Goal: Use online tool/utility: Utilize a website feature to perform a specific function

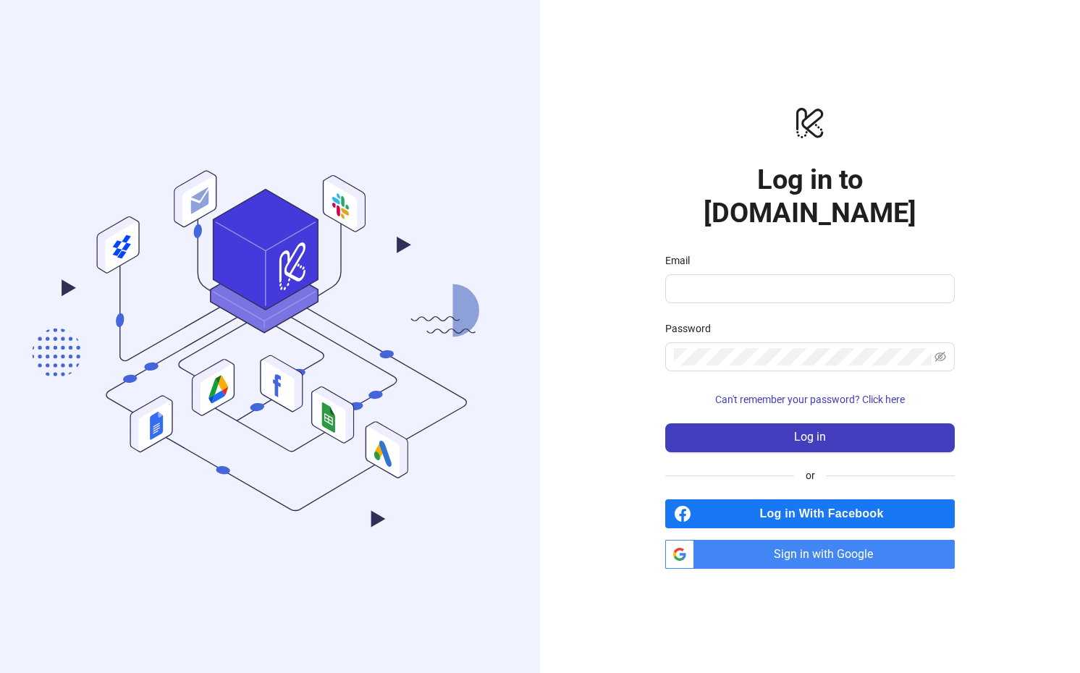
click at [557, 315] on div "logo/logo-mobile Log in to [DOMAIN_NAME] Email Password Can't remember your pas…" at bounding box center [810, 336] width 540 height 673
click at [785, 540] on span "Sign in with Google" at bounding box center [827, 554] width 255 height 29
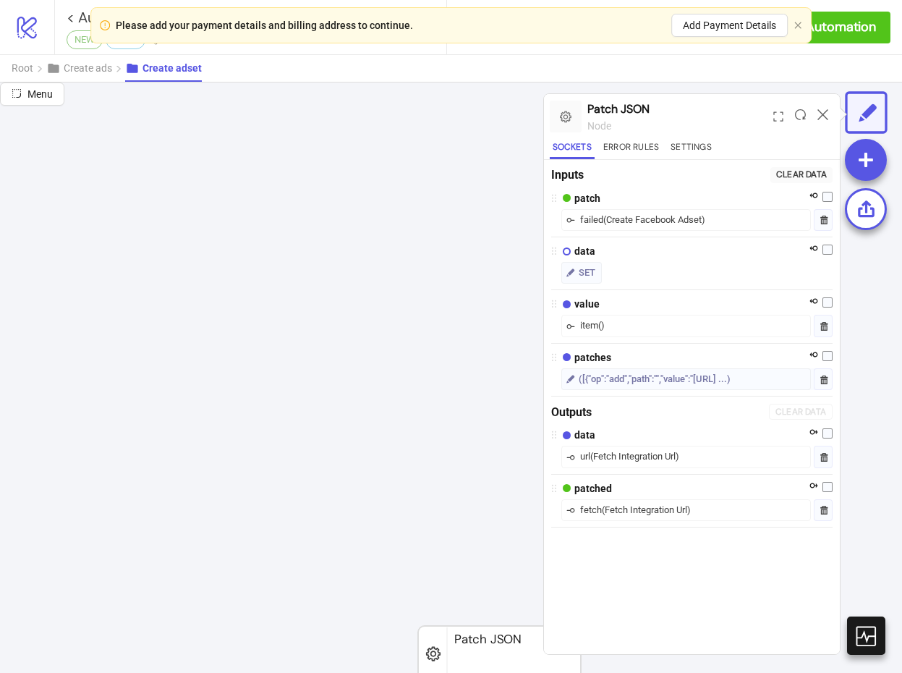
scroll to position [443, 925]
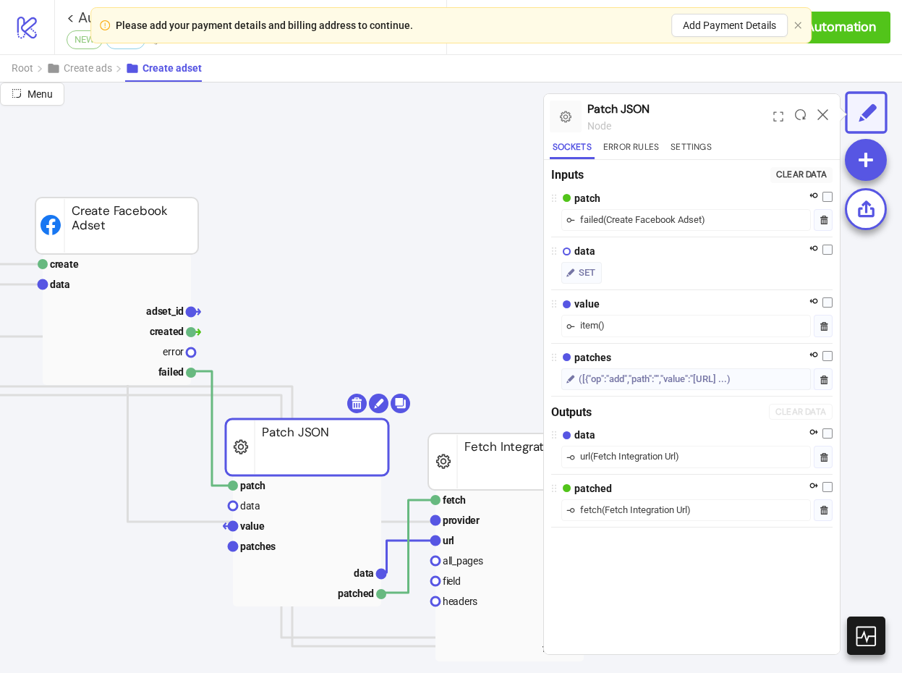
click at [797, 30] on button "button" at bounding box center [798, 25] width 9 height 9
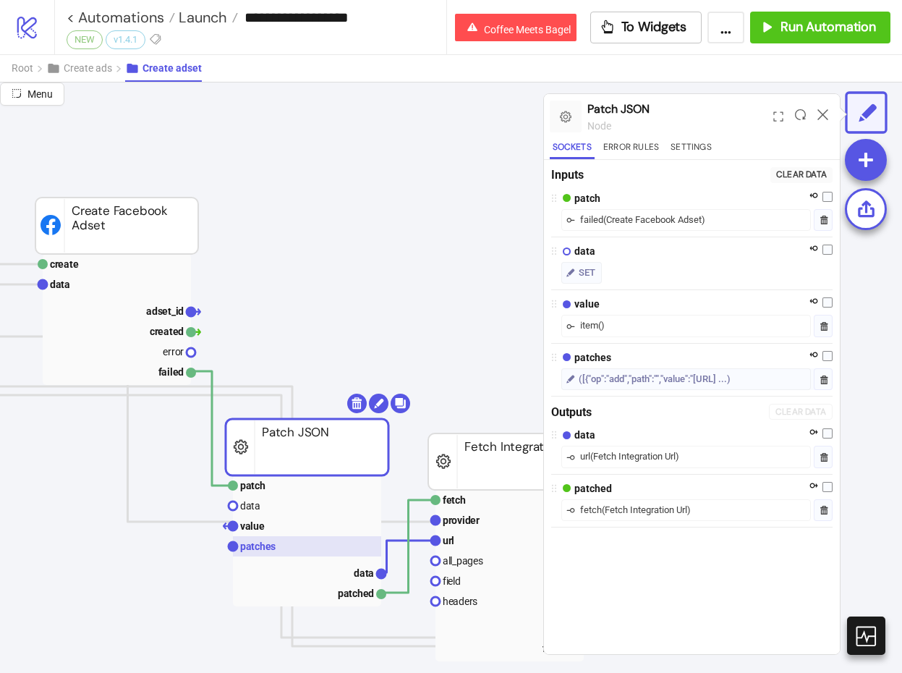
click at [277, 549] on rect at bounding box center [307, 546] width 148 height 20
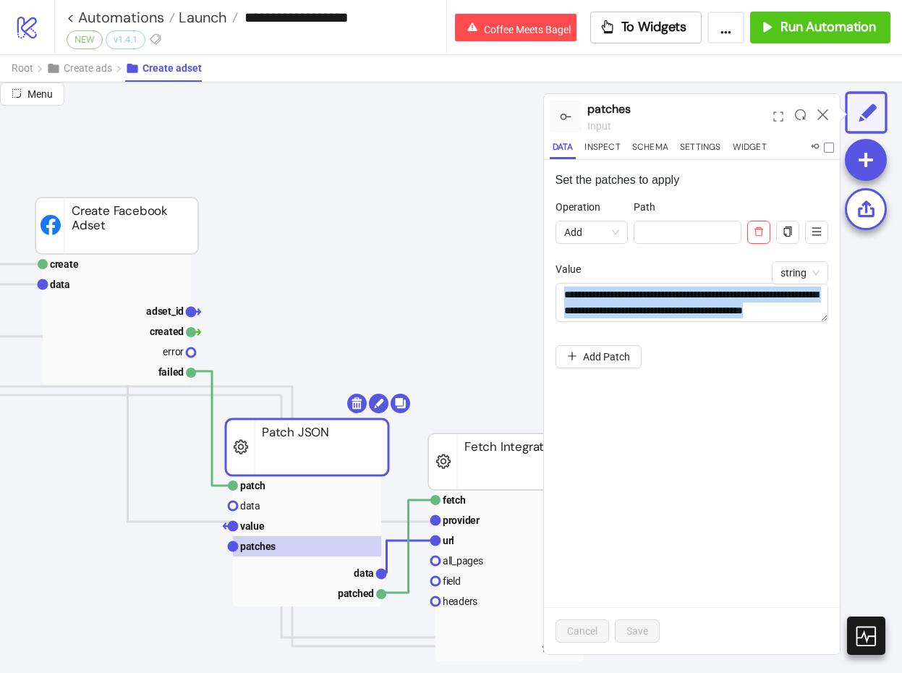
drag, startPoint x: 824, startPoint y: 345, endPoint x: 831, endPoint y: 390, distance: 45.4
click at [831, 390] on div "**********" at bounding box center [692, 407] width 297 height 494
click at [822, 319] on textarea "**********" at bounding box center [693, 302] width 274 height 39
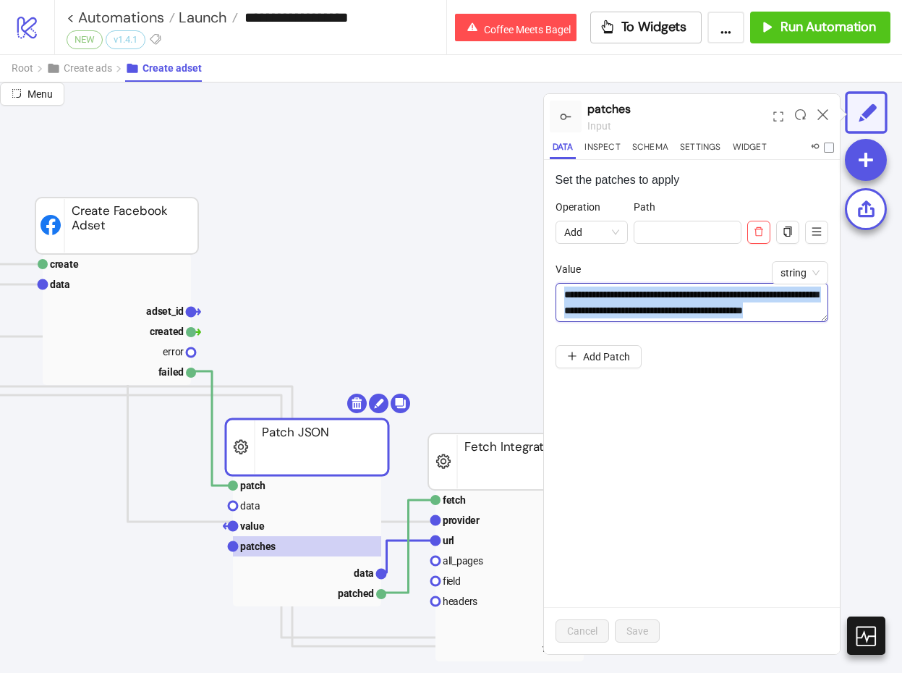
scroll to position [0, 0]
drag, startPoint x: 824, startPoint y: 317, endPoint x: 819, endPoint y: 446, distance: 128.9
click at [819, 446] on textarea "**********" at bounding box center [693, 367] width 274 height 168
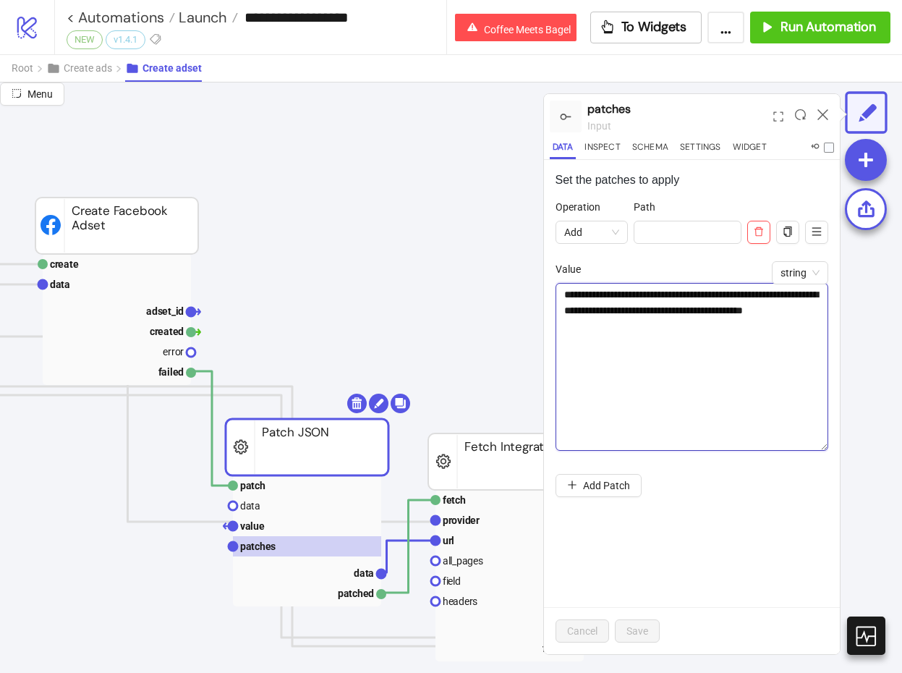
click at [763, 367] on textarea "**********" at bounding box center [693, 367] width 274 height 168
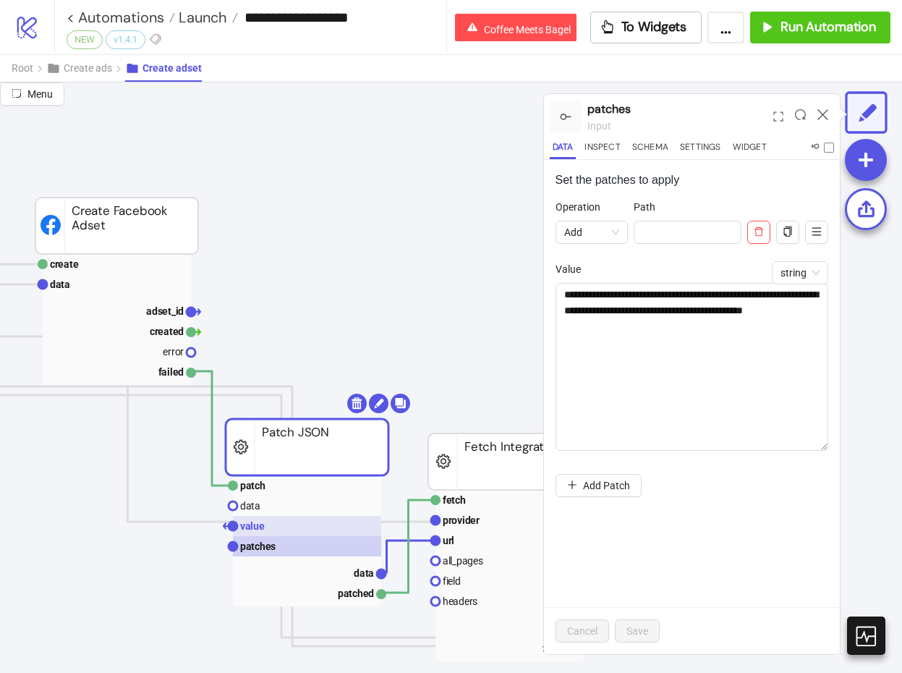
click at [320, 522] on rect at bounding box center [307, 526] width 148 height 20
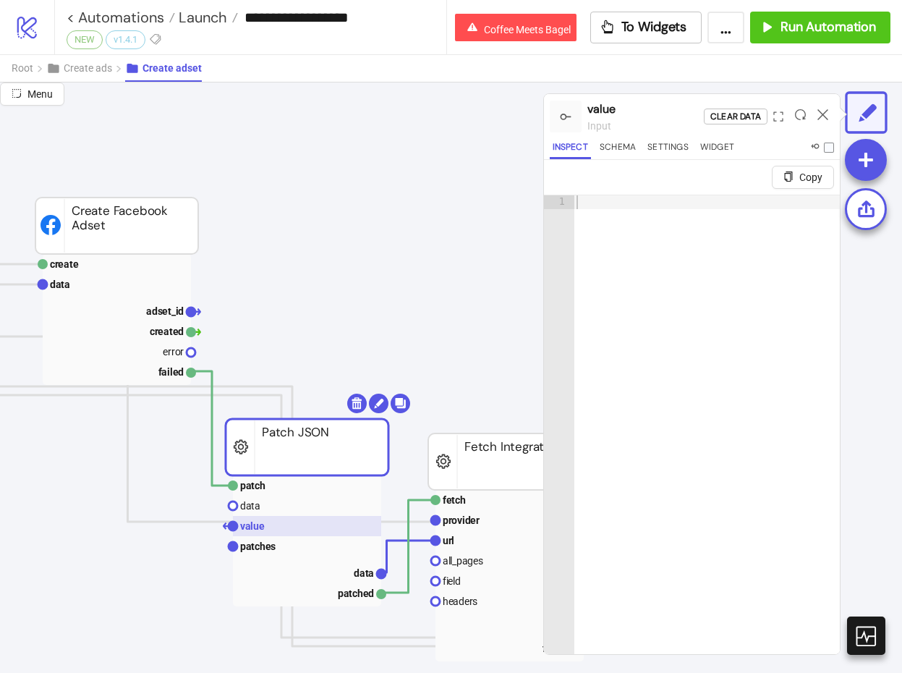
click at [317, 535] on rect at bounding box center [307, 526] width 148 height 20
click at [314, 546] on rect at bounding box center [307, 546] width 148 height 20
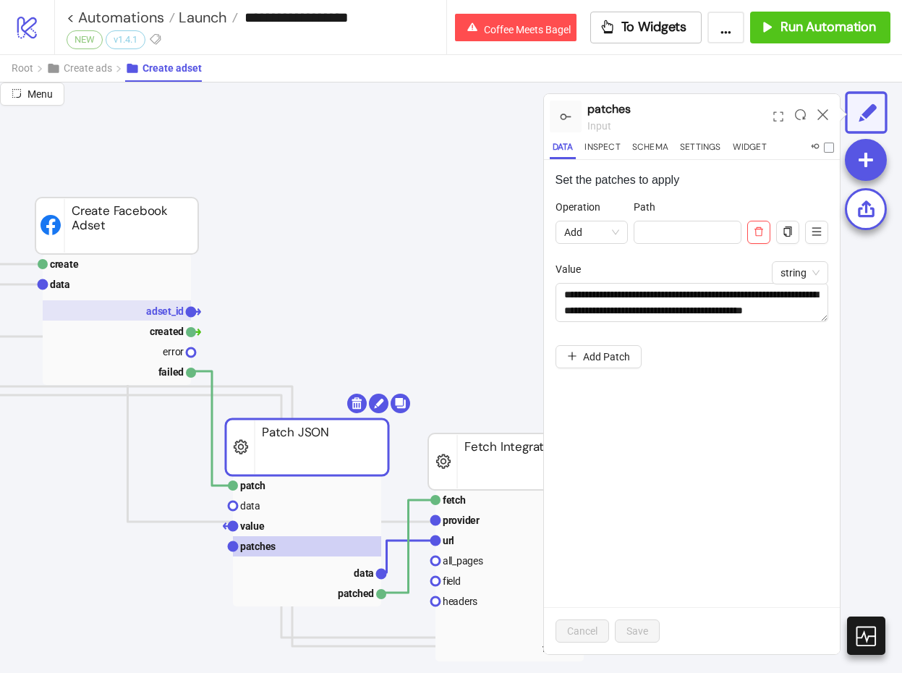
click at [117, 313] on rect at bounding box center [117, 310] width 148 height 20
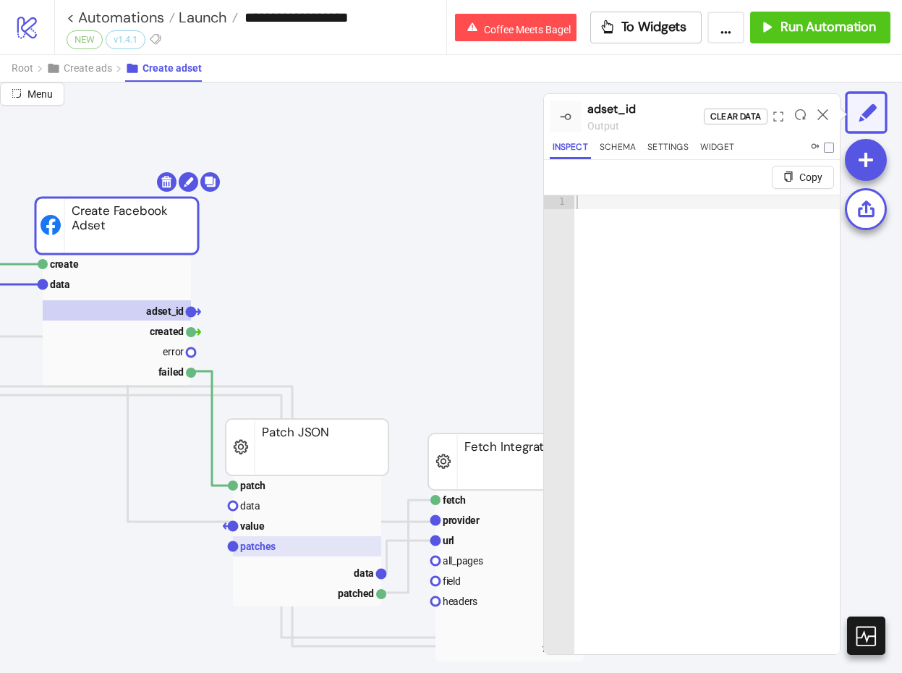
click at [317, 539] on rect at bounding box center [307, 546] width 148 height 20
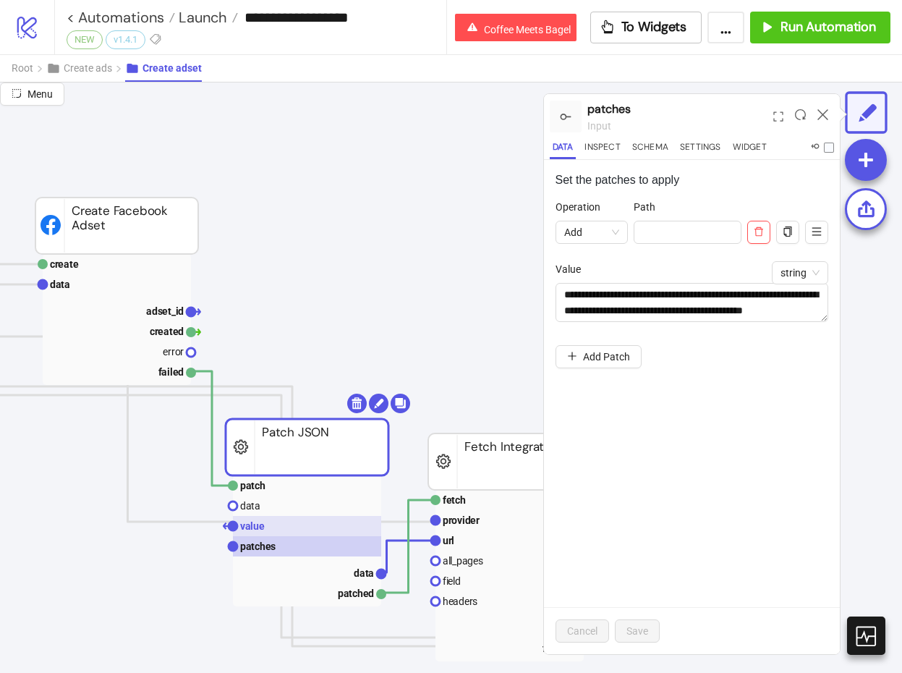
click at [310, 524] on rect at bounding box center [307, 526] width 148 height 20
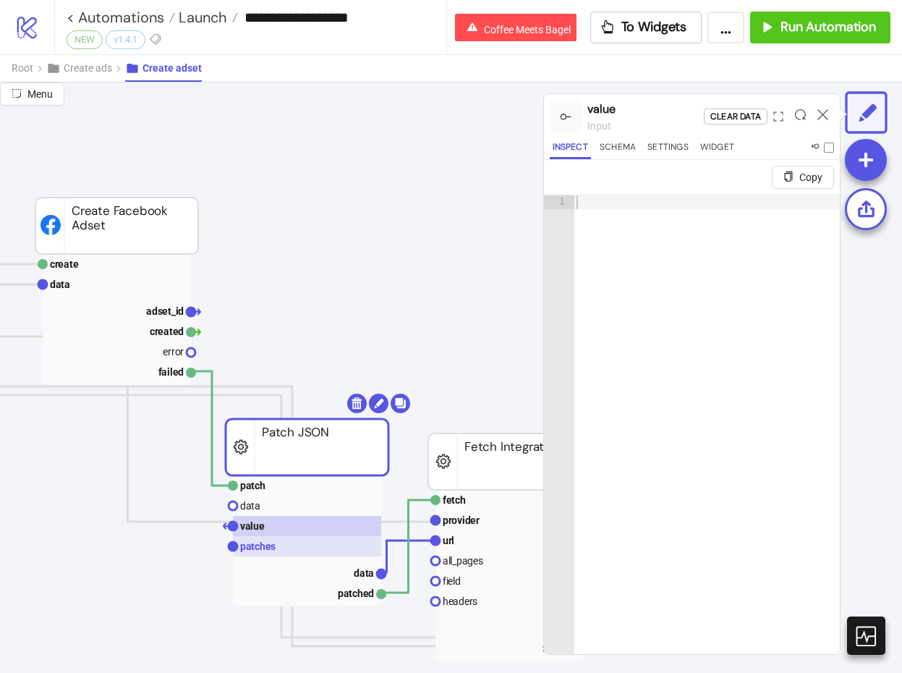
click at [311, 549] on rect at bounding box center [307, 546] width 148 height 20
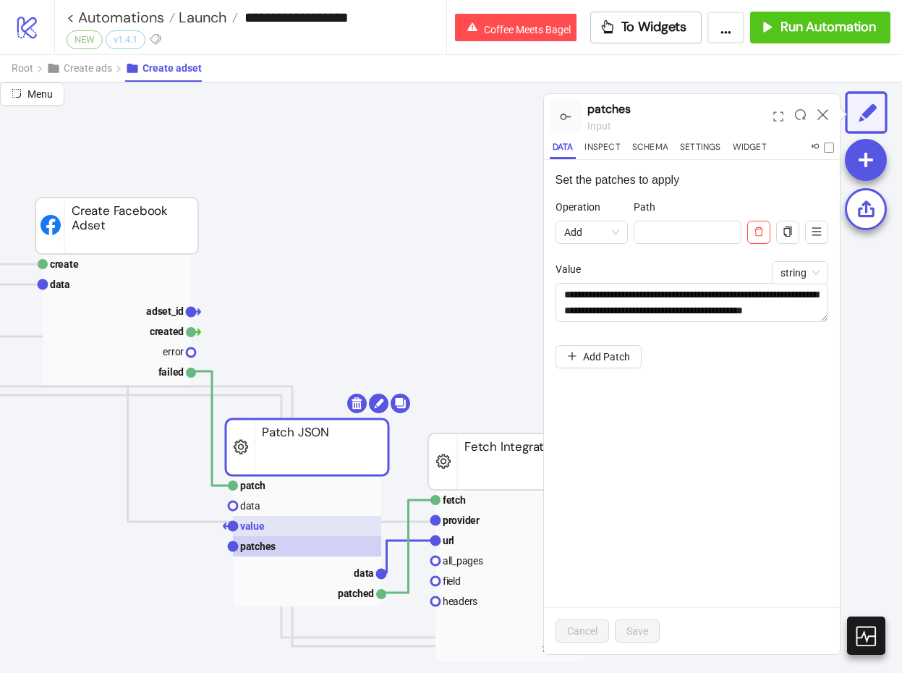
click at [305, 532] on rect at bounding box center [307, 526] width 148 height 20
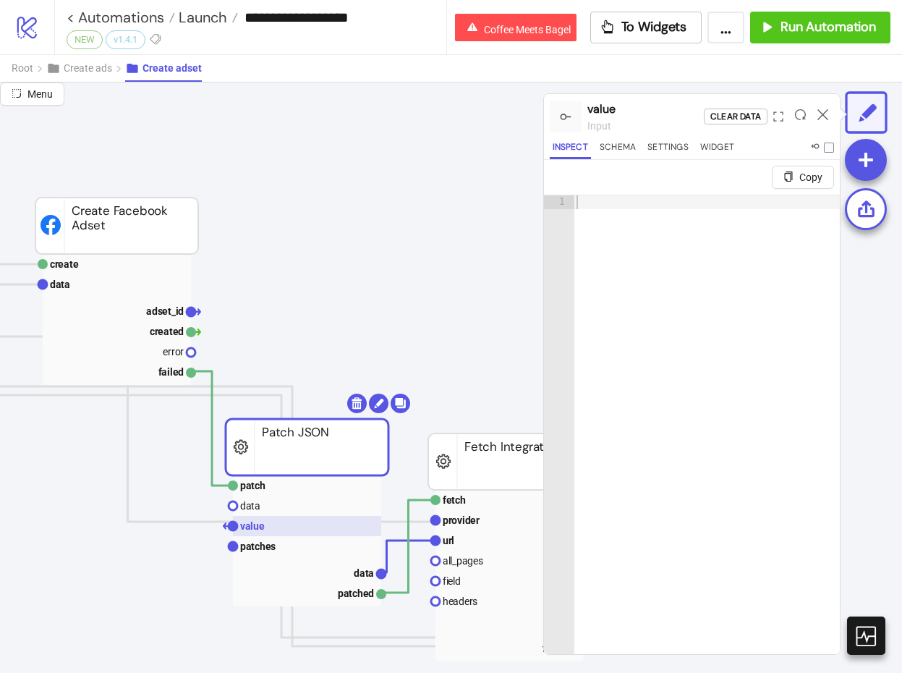
click at [305, 528] on rect at bounding box center [307, 526] width 148 height 20
click at [482, 538] on rect at bounding box center [510, 540] width 148 height 20
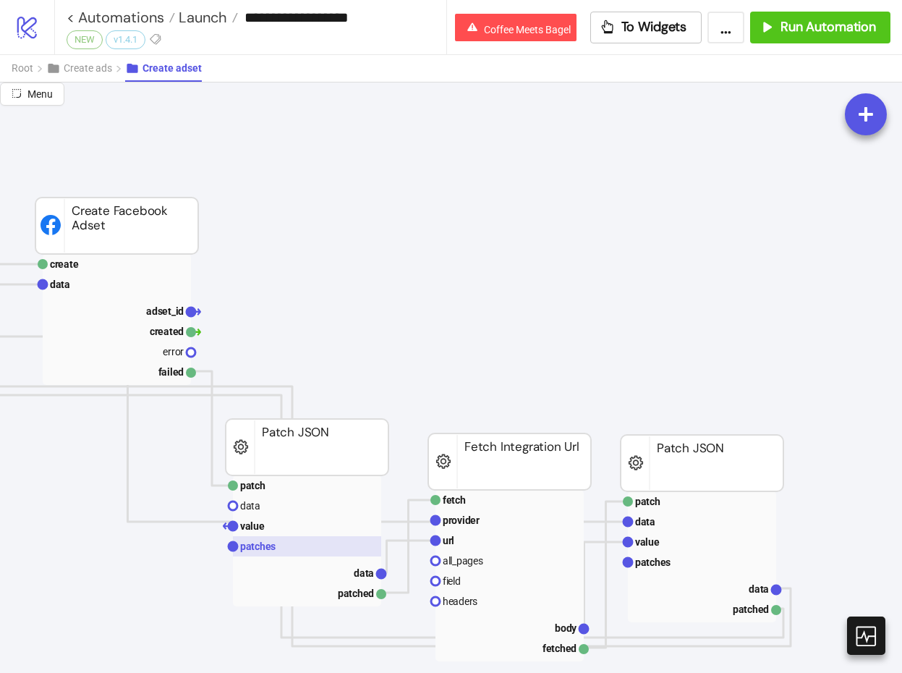
click at [318, 553] on rect at bounding box center [307, 546] width 148 height 20
